Goal: Information Seeking & Learning: Learn about a topic

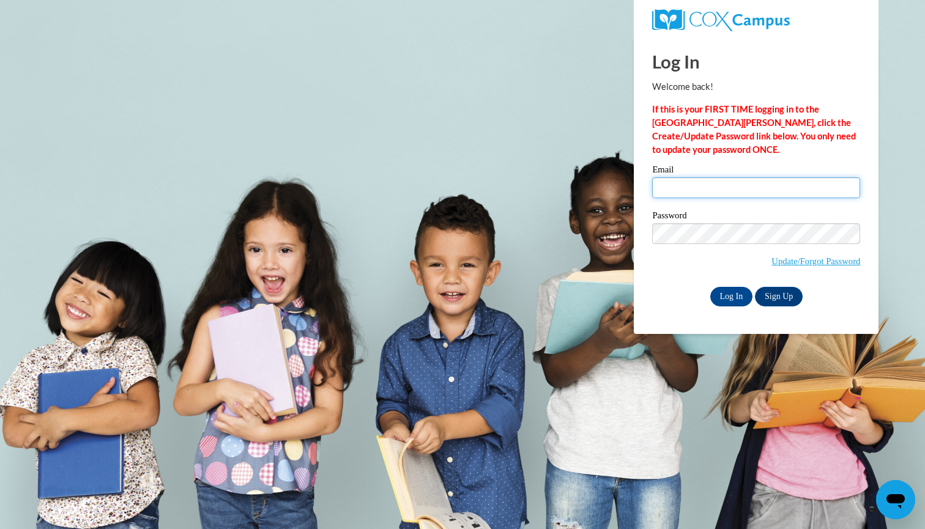
type input "[EMAIL_ADDRESS][DOMAIN_NAME]"
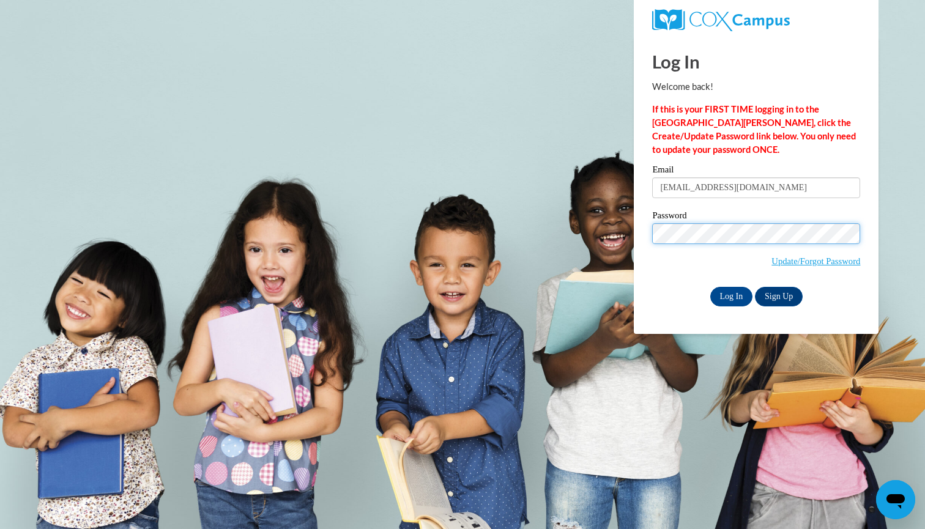
click at [730, 294] on input "Log In" at bounding box center [731, 297] width 43 height 20
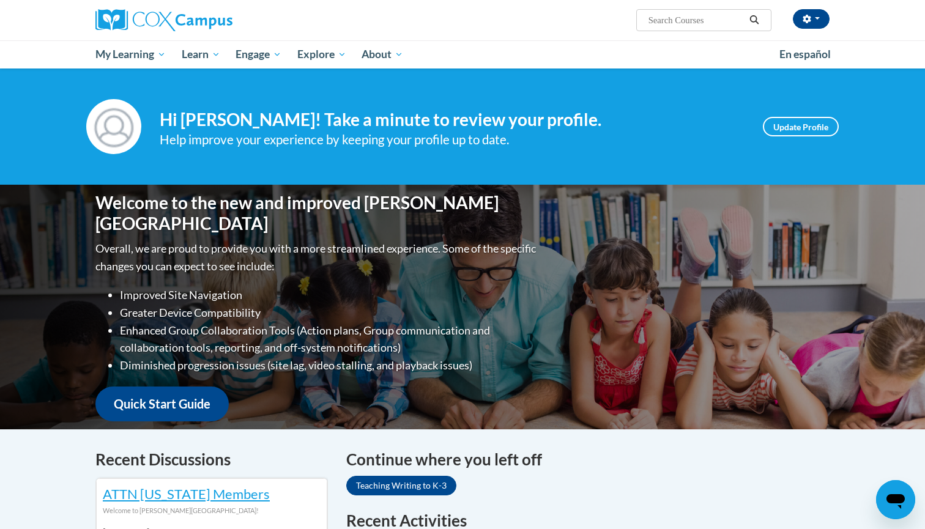
scroll to position [261, 0]
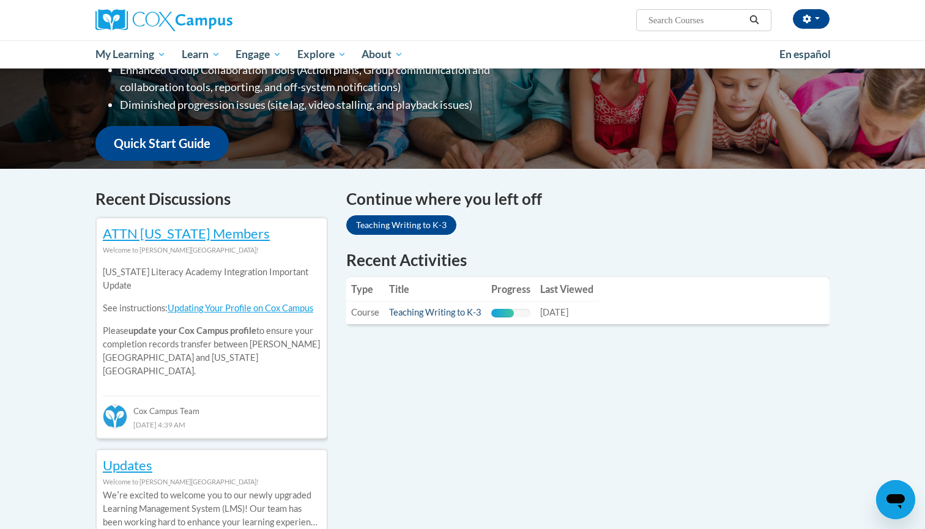
click at [395, 307] on link "Teaching Writing to K-3" at bounding box center [435, 312] width 92 height 10
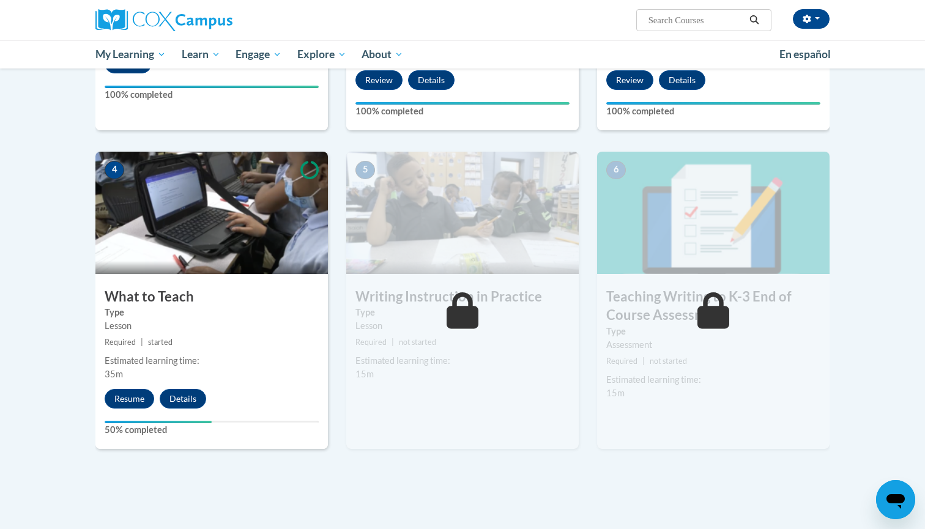
scroll to position [490, 0]
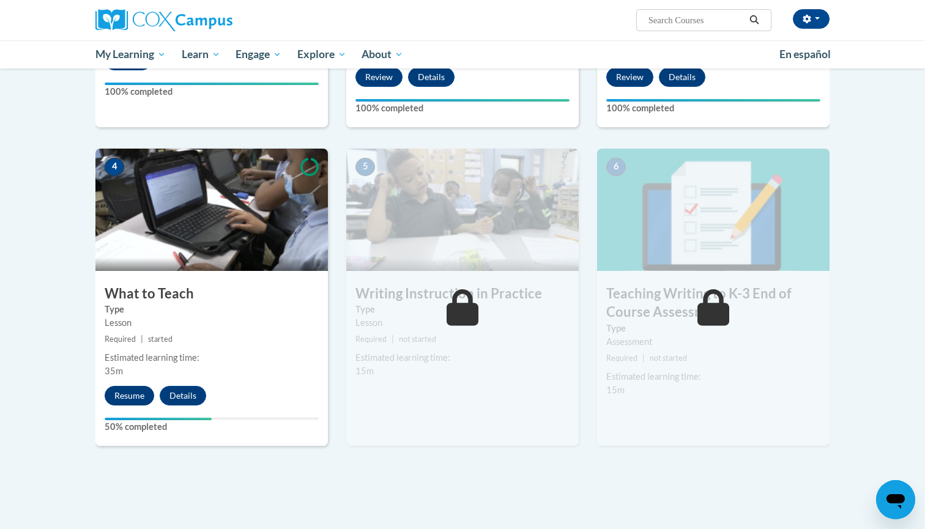
click at [133, 395] on button "Resume" at bounding box center [130, 396] width 50 height 20
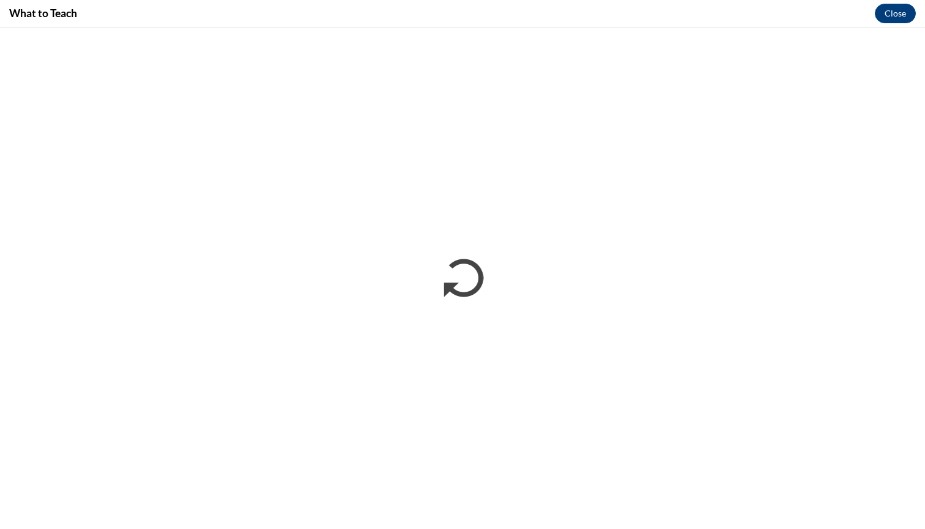
scroll to position [0, 0]
